Goal: Navigation & Orientation: Find specific page/section

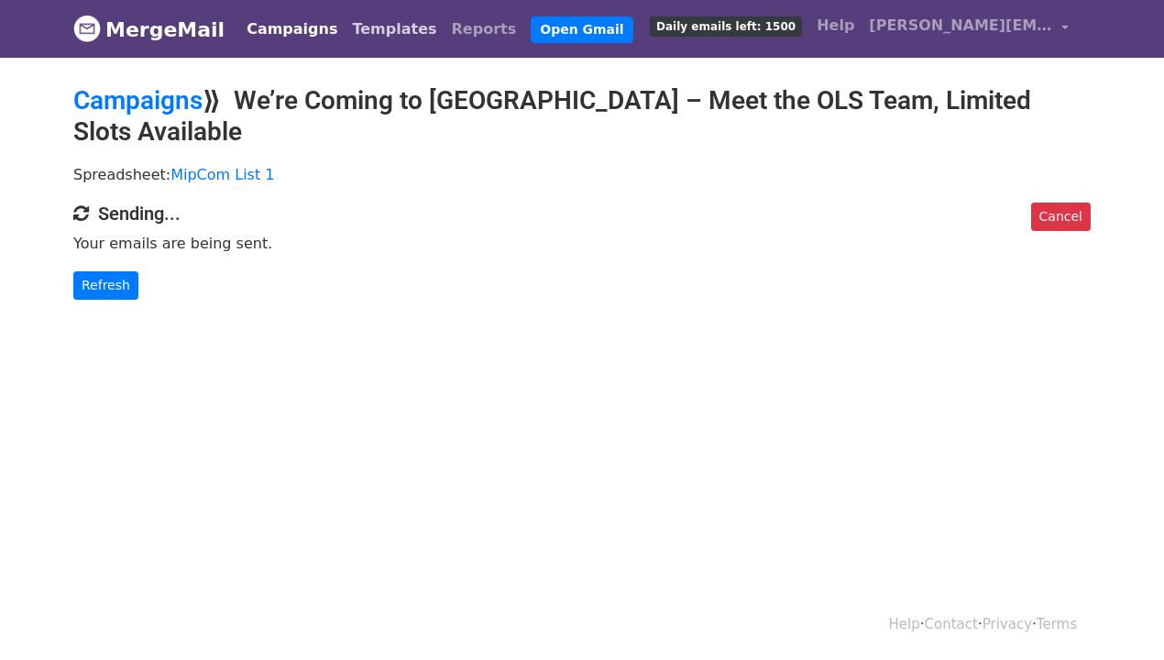
click at [346, 37] on link "Templates" at bounding box center [393, 29] width 99 height 37
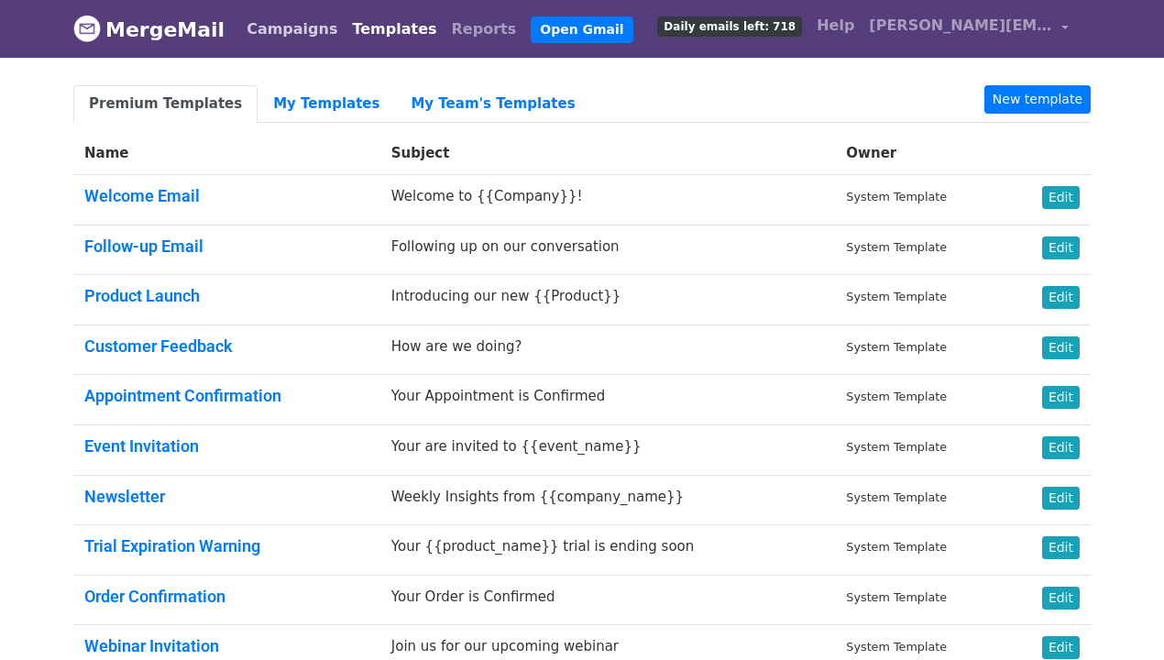
click at [287, 30] on link "Campaigns" at bounding box center [291, 29] width 105 height 37
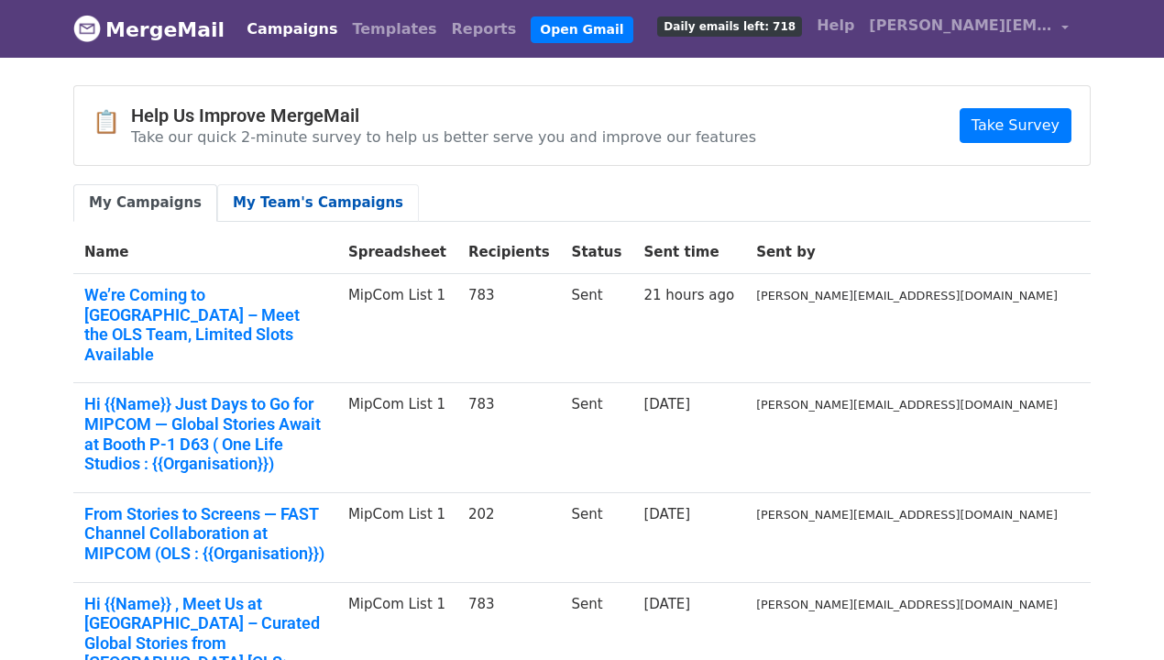
click at [321, 202] on link "My Team's Campaigns" at bounding box center [318, 203] width 202 height 38
